Goal: Information Seeking & Learning: Learn about a topic

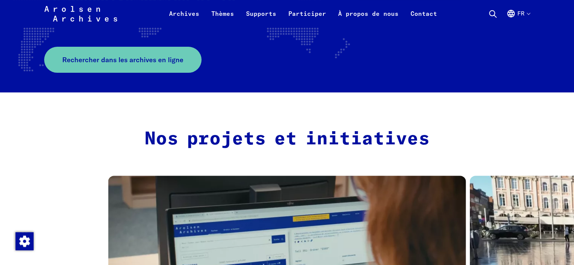
scroll to position [189, 0]
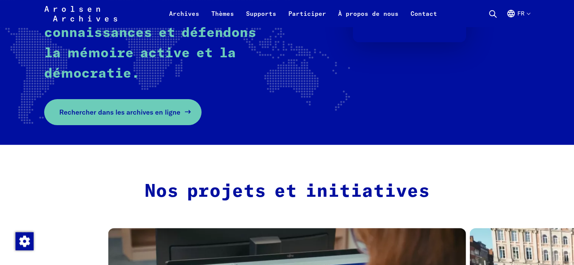
click at [134, 108] on span "Rechercher dans les archives en ligne" at bounding box center [119, 112] width 121 height 10
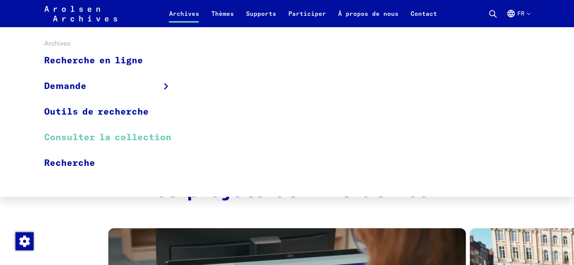
click at [93, 138] on link "Consulter la collection" at bounding box center [112, 138] width 137 height 26
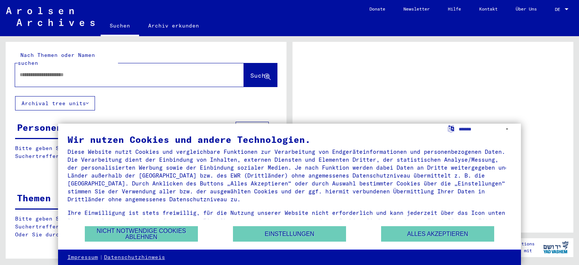
click at [392, 86] on div at bounding box center [433, 137] width 281 height 191
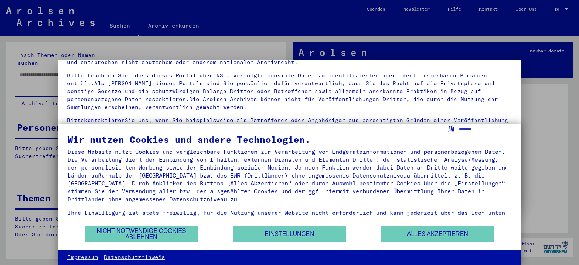
scroll to position [64, 0]
